Goal: Information Seeking & Learning: Check status

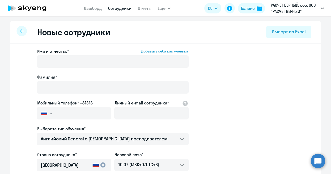
select select "english_adult_not_native_speaker"
select select "3"
click at [94, 6] on link "Дашборд" at bounding box center [93, 8] width 18 height 5
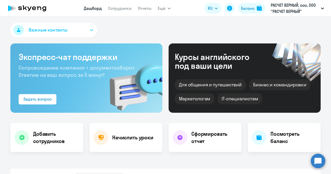
select select "30"
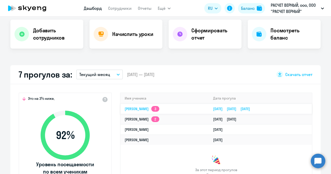
click at [151, 106] on td "[PERSON_NAME] 3" at bounding box center [164, 109] width 88 height 10
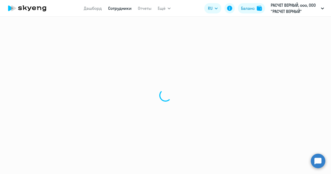
select select "english"
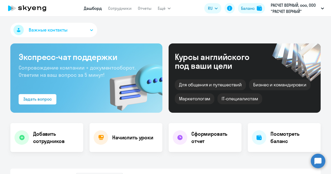
select select "30"
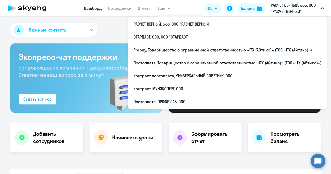
click at [286, 2] on p "РАСЧЕТ ВЕРНЫЙ, ооо, ООО "РАСЧЕТ ВЕРНЫЙ"" at bounding box center [294, 8] width 48 height 12
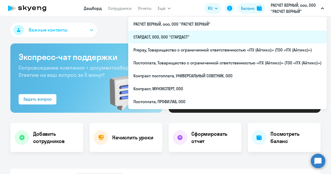
click at [183, 34] on li "СТАРДАСТ, ООО, ООО "СТАРДАСТ"" at bounding box center [227, 36] width 198 height 13
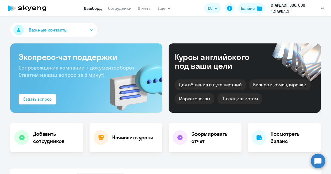
select select "30"
